Goal: Information Seeking & Learning: Check status

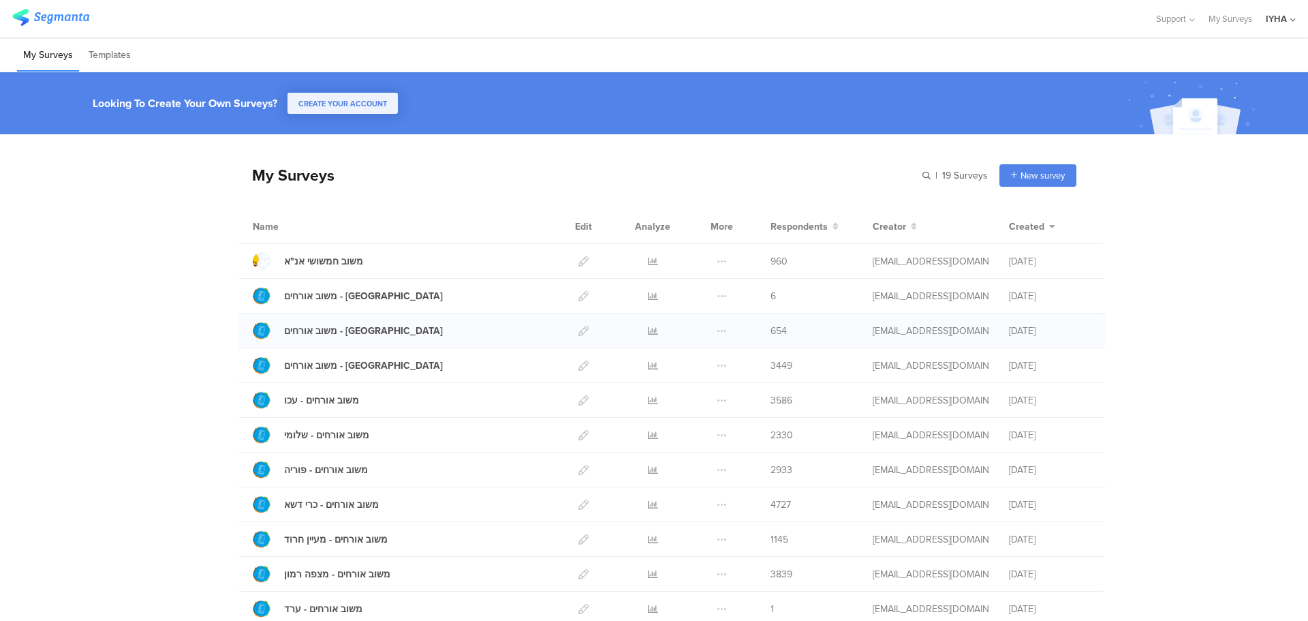
click at [642, 328] on div at bounding box center [652, 330] width 41 height 34
click at [648, 327] on icon at bounding box center [653, 331] width 10 height 10
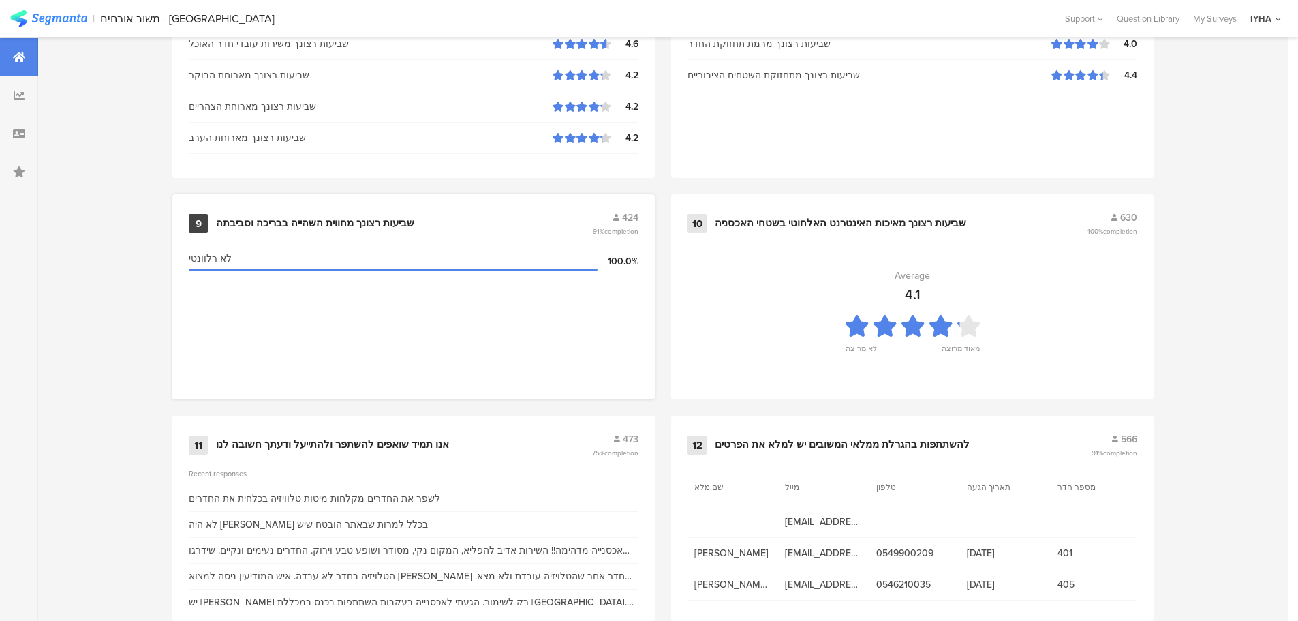
scroll to position [1378, 0]
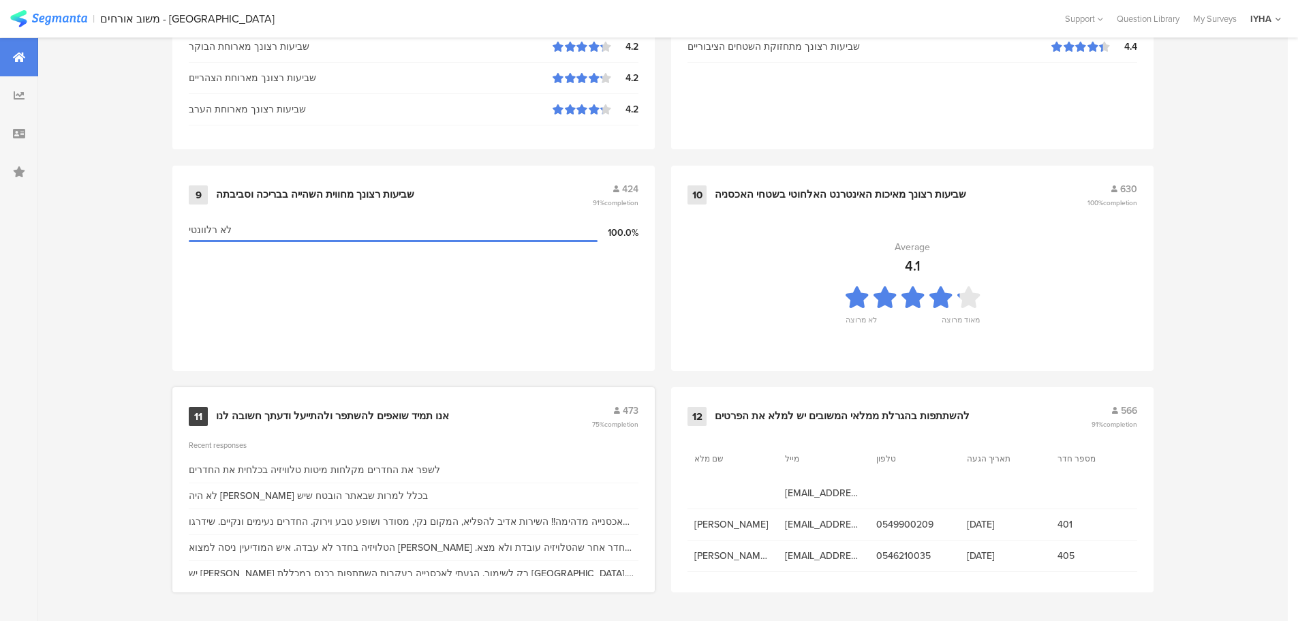
click at [395, 412] on div "אנו תמיד שואפים להשתפר ולהתייעל ודעתך חשובה לנו" at bounding box center [332, 417] width 233 height 14
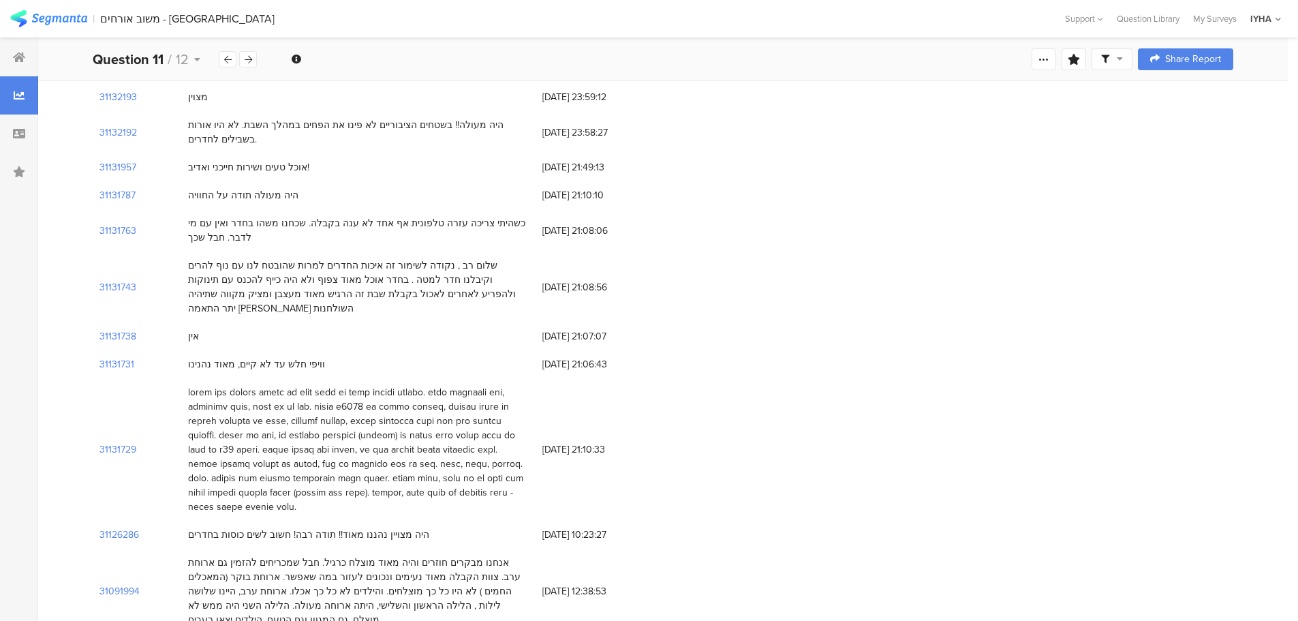
scroll to position [1249, 0]
click at [112, 446] on section "31131729" at bounding box center [117, 453] width 37 height 14
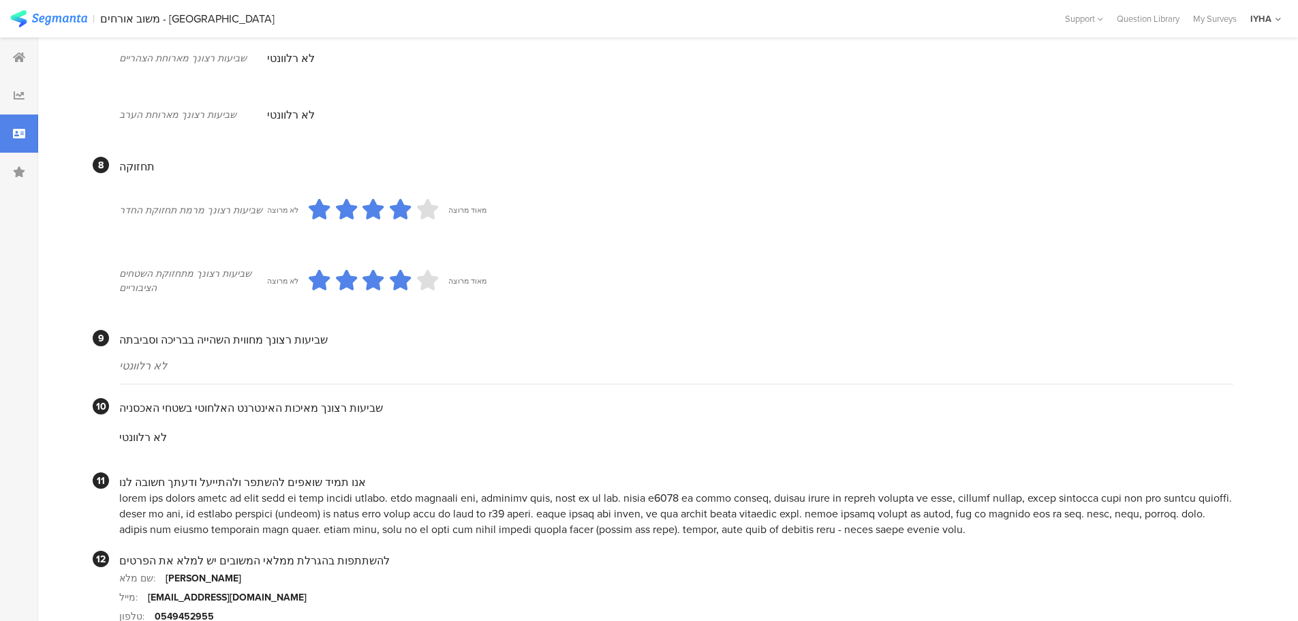
scroll to position [1167, 0]
